Goal: Information Seeking & Learning: Learn about a topic

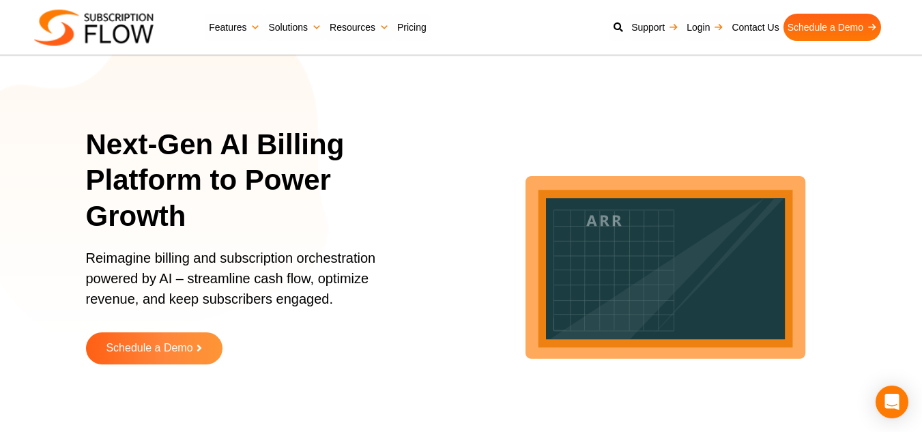
click at [141, 19] on img at bounding box center [93, 28] width 119 height 36
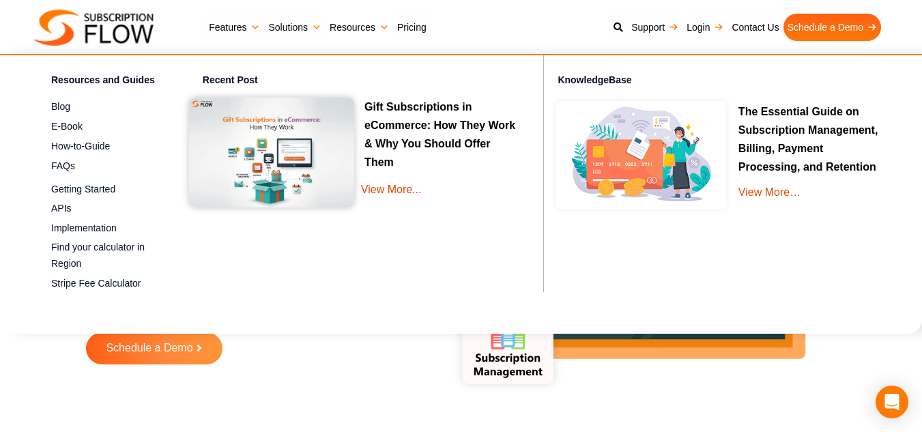
click at [352, 373] on div "Request a free Trial Schedule a Demo" at bounding box center [256, 358] width 340 height 53
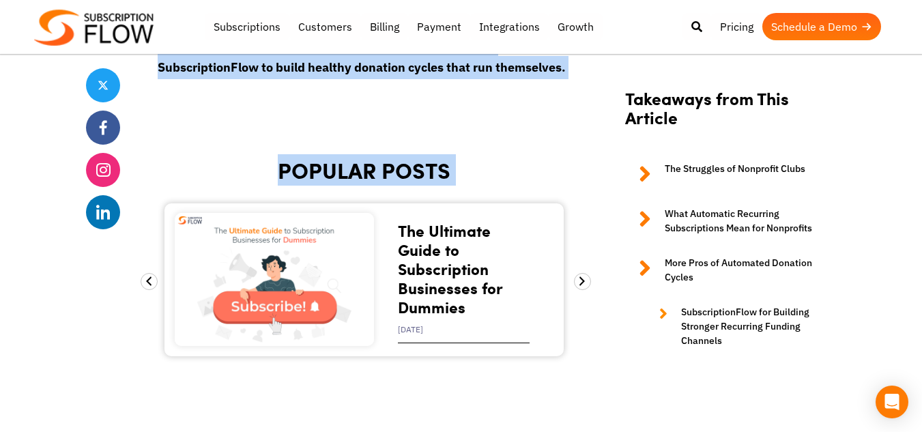
scroll to position [5051, 0]
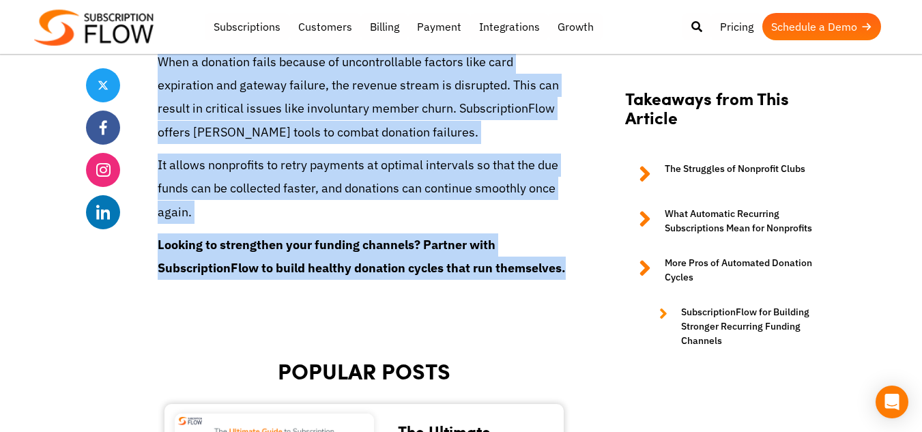
drag, startPoint x: 158, startPoint y: 186, endPoint x: 455, endPoint y: 267, distance: 307.8
copy section "Recurring Subscriptions for Nonprofit Clubs—Making Funding More Reliable with A…"
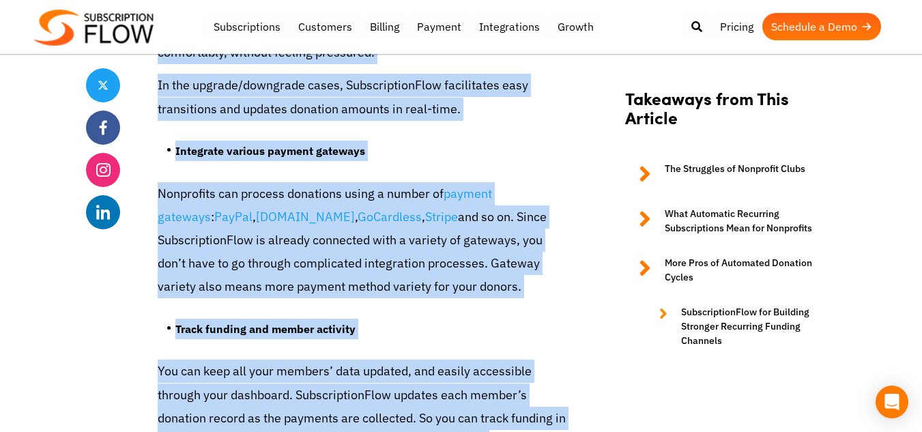
scroll to position [0, 0]
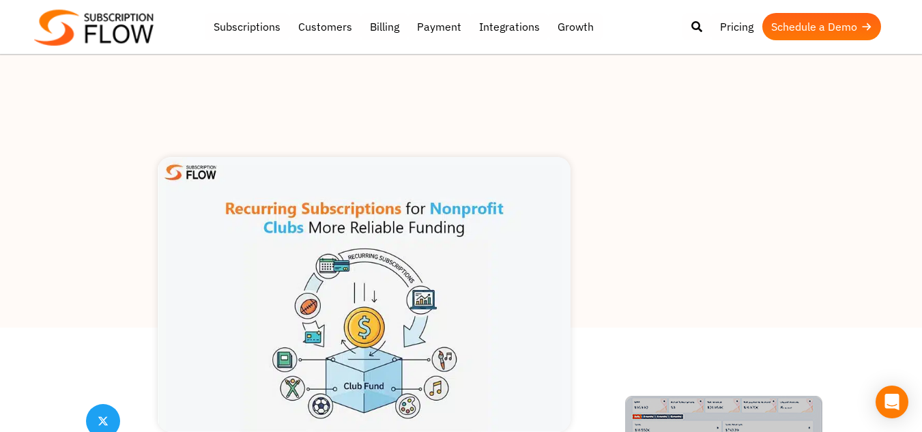
click at [702, 285] on div at bounding box center [461, 191] width 922 height 273
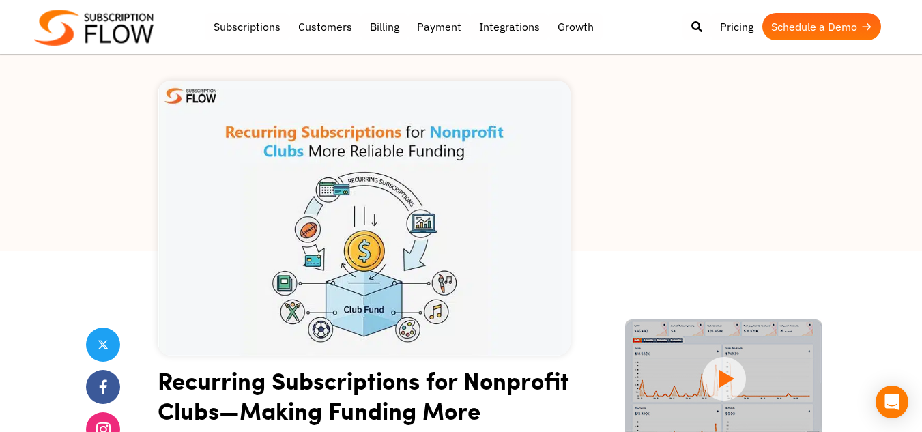
scroll to position [137, 0]
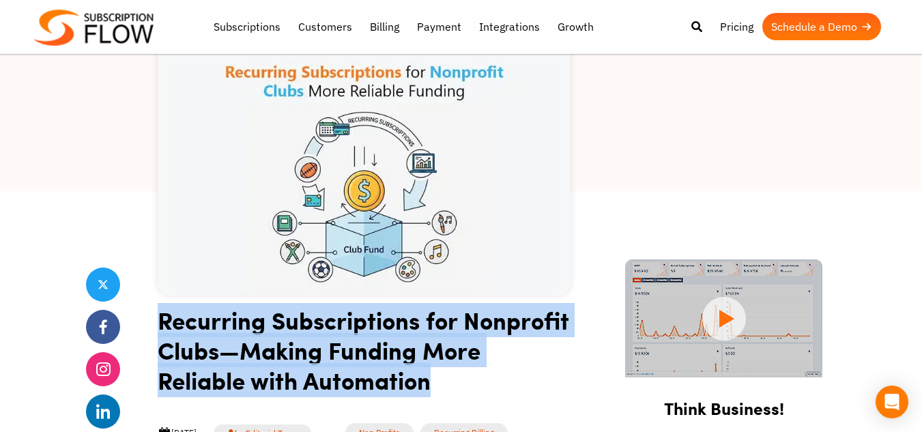
drag, startPoint x: 158, startPoint y: 320, endPoint x: 448, endPoint y: 390, distance: 298.3
click at [448, 390] on h1 "Recurring Subscriptions for Nonprofit Clubs—Making Funding More Reliable with A…" at bounding box center [364, 355] width 413 height 100
copy h1 "Recurring Subscriptions for Nonprofit Clubs—Making Funding More Reliable with A…"
click at [211, 287] on img at bounding box center [364, 157] width 413 height 275
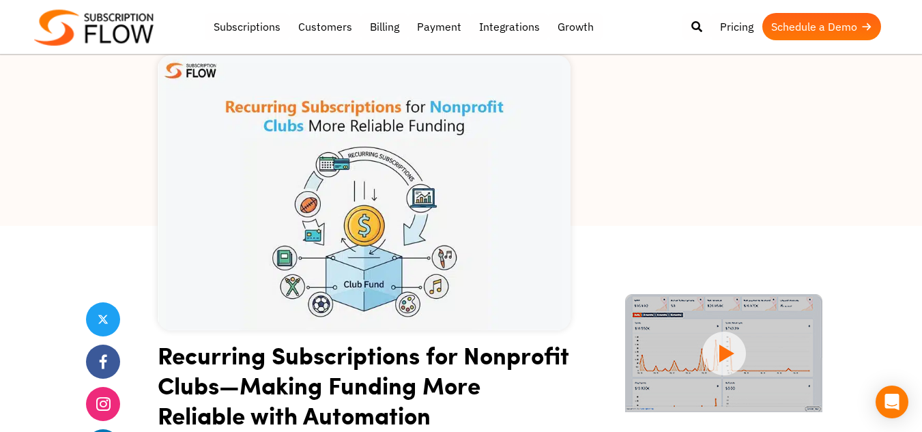
scroll to position [205, 0]
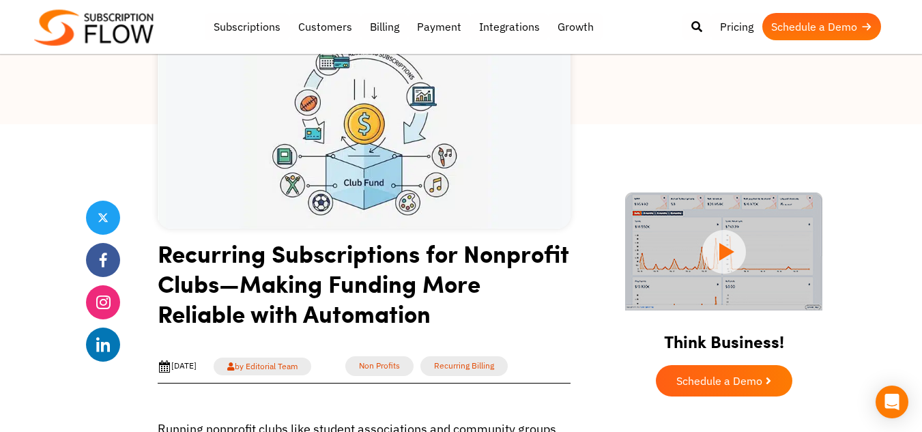
scroll to position [205, 0]
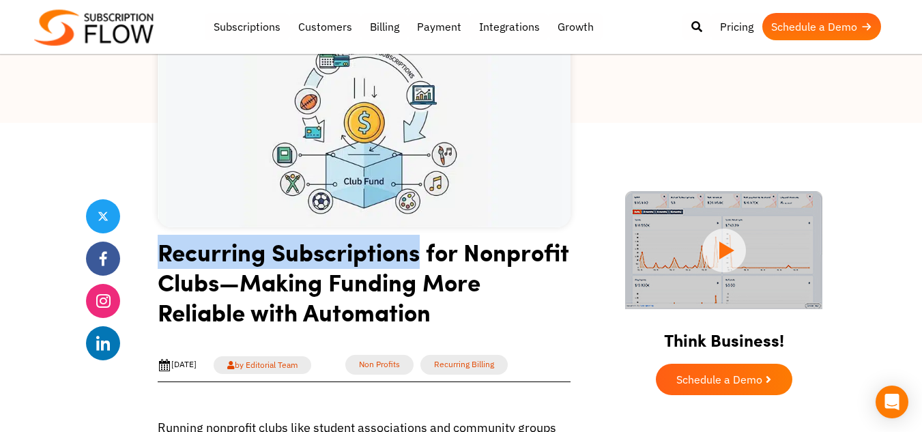
drag, startPoint x: 162, startPoint y: 253, endPoint x: 417, endPoint y: 255, distance: 255.3
click at [417, 255] on h1 "Recurring Subscriptions for Nonprofit Clubs—Making Funding More Reliable with A…" at bounding box center [364, 287] width 413 height 100
copy h1 "Recurring Subscriptions"
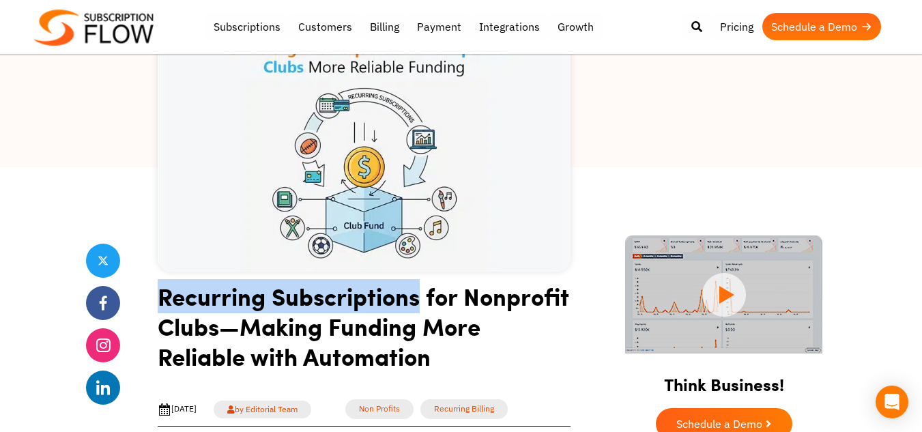
scroll to position [137, 0]
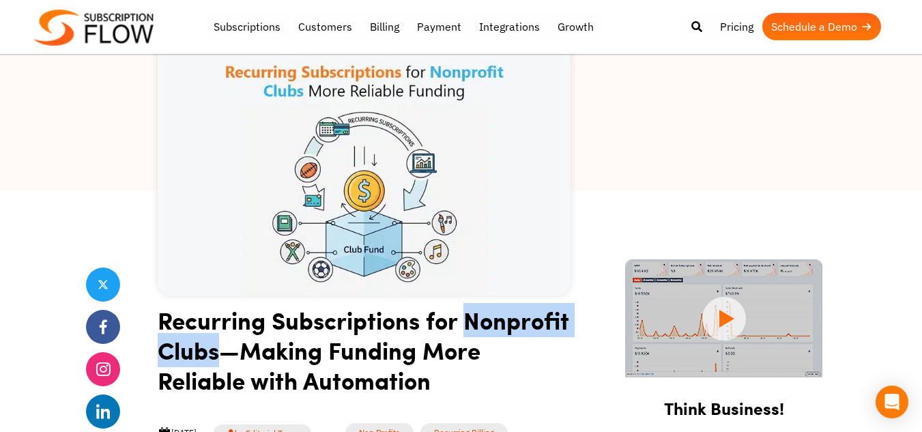
drag, startPoint x: 471, startPoint y: 325, endPoint x: 218, endPoint y: 349, distance: 253.7
click at [217, 349] on h1 "Recurring Subscriptions for Nonprofit Clubs—Making Funding More Reliable with A…" at bounding box center [364, 355] width 413 height 100
copy h1 "Nonprofit Clubs"
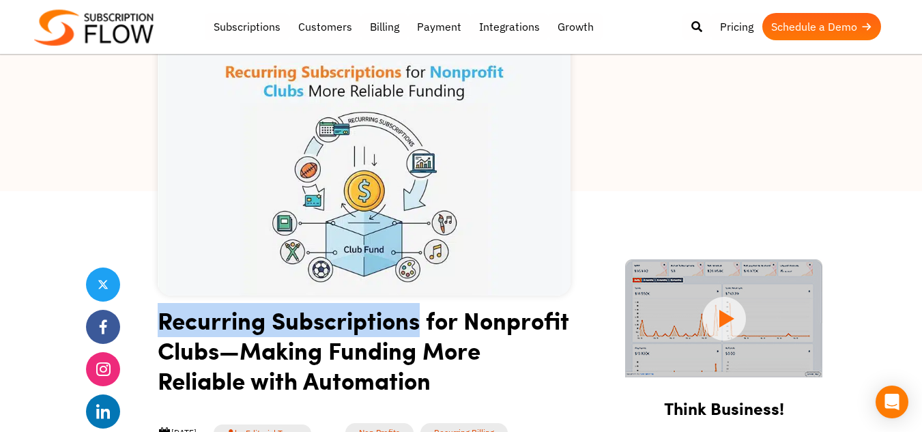
drag, startPoint x: 186, startPoint y: 317, endPoint x: 418, endPoint y: 332, distance: 233.2
copy h1 "Recurring Subscriptions"
click at [188, 336] on h1 "Recurring Subscriptions for Nonprofit Clubs—Making Funding More Reliable with A…" at bounding box center [364, 355] width 413 height 100
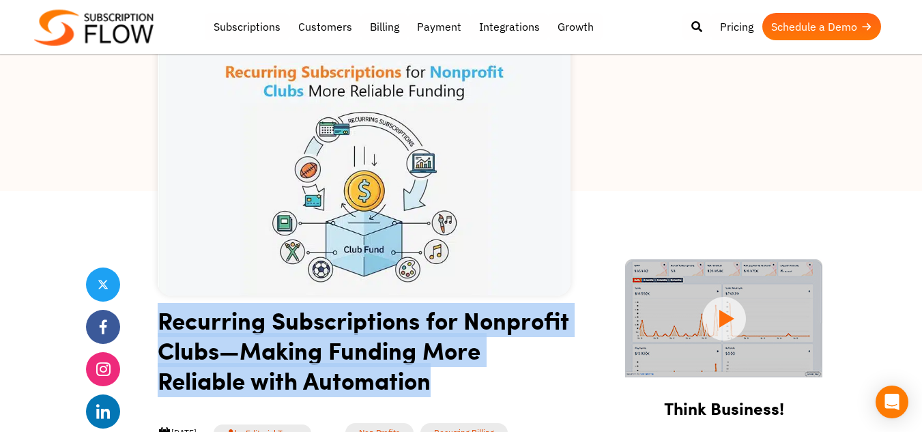
drag, startPoint x: 162, startPoint y: 322, endPoint x: 431, endPoint y: 372, distance: 273.5
click at [431, 372] on h1 "Recurring Subscriptions for Nonprofit Clubs—Making Funding More Reliable with A…" at bounding box center [364, 355] width 413 height 100
click at [445, 374] on h1 "Recurring Subscriptions for Nonprofit Clubs—Making Funding More Reliable with A…" at bounding box center [364, 355] width 413 height 100
drag, startPoint x: 433, startPoint y: 388, endPoint x: 162, endPoint y: 320, distance: 279.3
click at [162, 320] on h1 "Recurring Subscriptions for Nonprofit Clubs—Making Funding More Reliable with A…" at bounding box center [364, 355] width 413 height 100
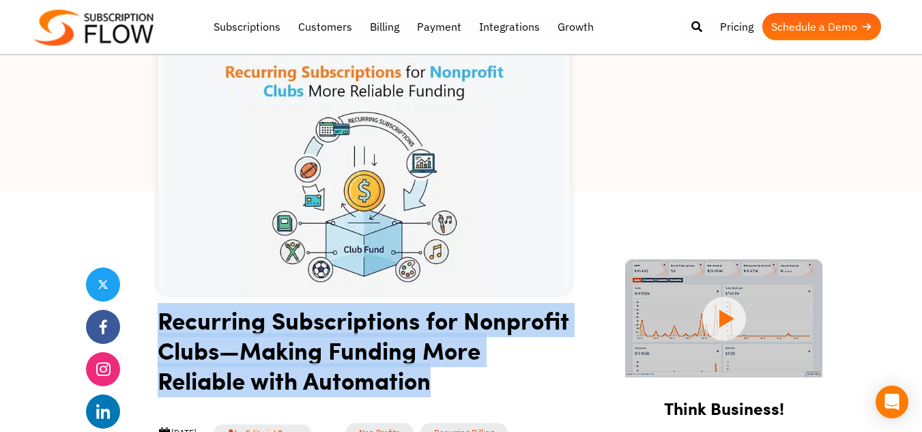
copy h1 "Recurring Subscriptions for Nonprofit Clubs—Making Funding More Reliable with A…"
click at [240, 322] on h1 "Recurring Subscriptions for Nonprofit Clubs—Making Funding More Reliable with A…" at bounding box center [364, 355] width 413 height 100
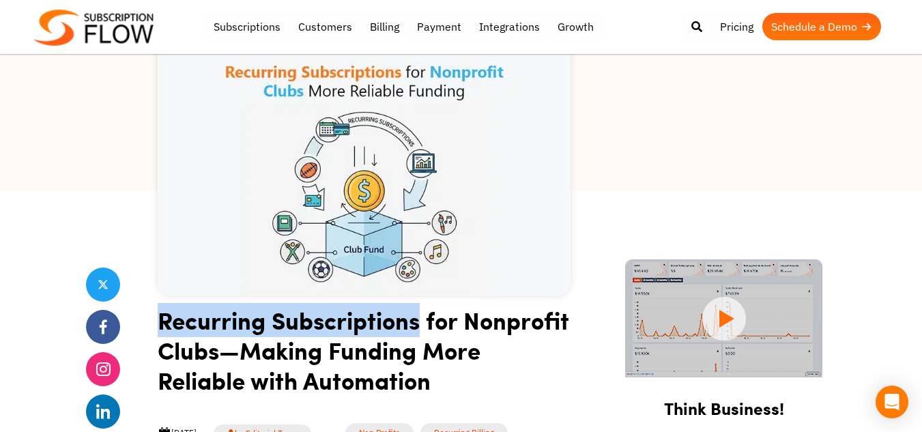
drag, startPoint x: 375, startPoint y: 325, endPoint x: 160, endPoint y: 322, distance: 215.0
click at [160, 322] on h1 "Recurring Subscriptions for Nonprofit Clubs—Making Funding More Reliable with A…" at bounding box center [364, 355] width 413 height 100
copy h1 "Recurring Subscriptions"
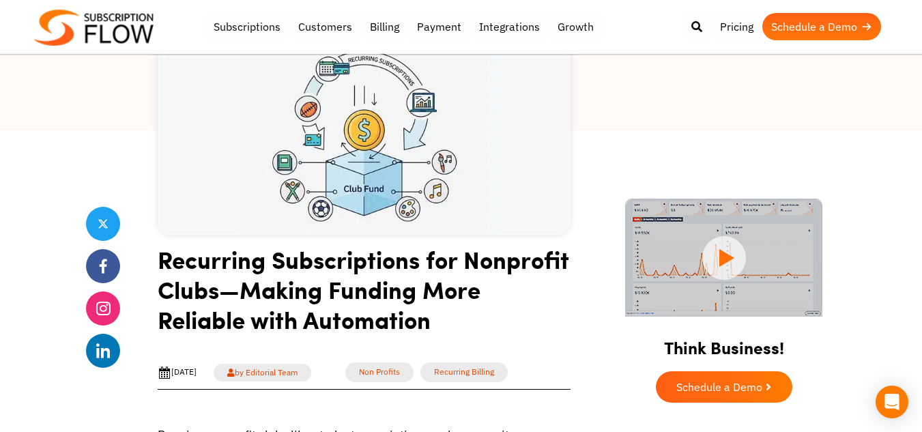
scroll to position [205, 0]
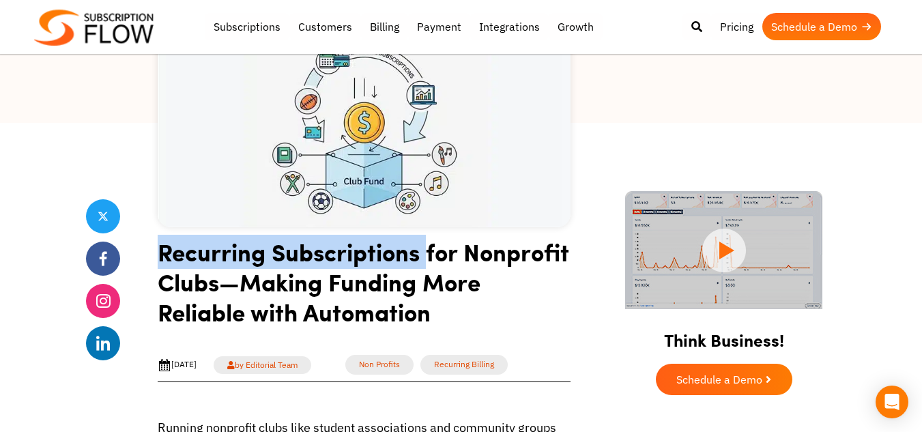
drag, startPoint x: 164, startPoint y: 256, endPoint x: 431, endPoint y: 263, distance: 267.0
click at [431, 263] on h1 "Recurring Subscriptions for Nonprofit Clubs—Making Funding More Reliable with A…" at bounding box center [364, 287] width 413 height 100
copy h1 "Recurring Subscriptions"
